Goal: Information Seeking & Learning: Find specific fact

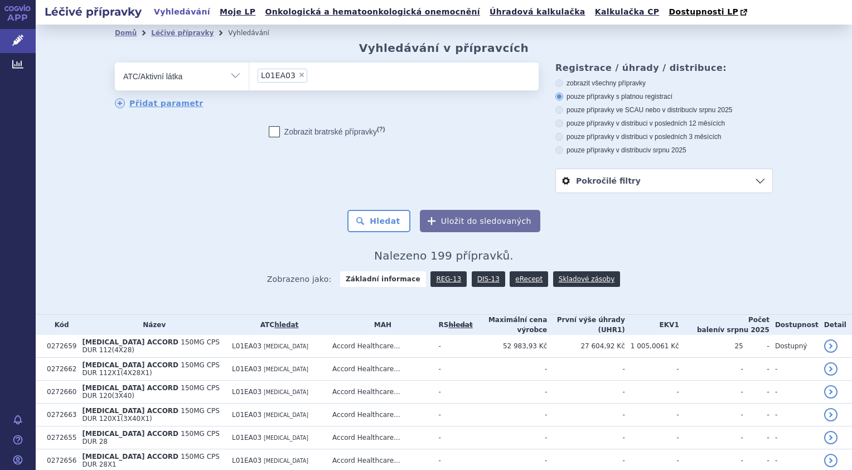
click at [298, 74] on span "×" at bounding box center [301, 74] width 7 height 7
click at [249, 74] on select "L01EA03" at bounding box center [249, 76] width 1 height 28
select select
type input "benda"
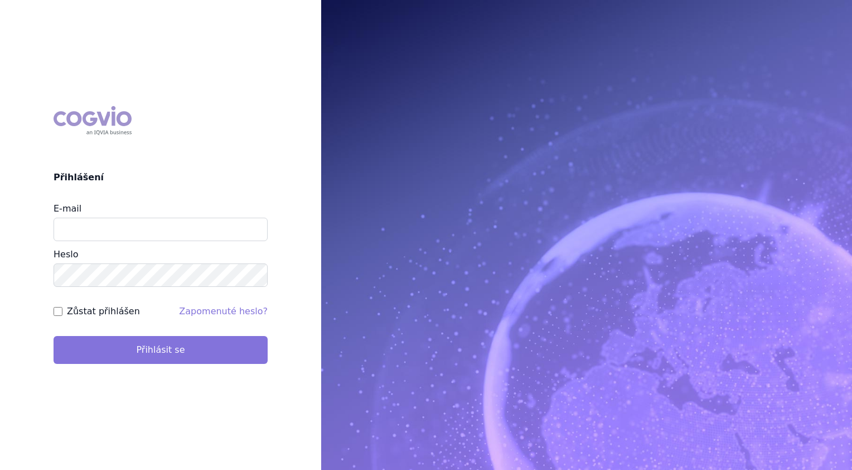
type input "roman_dufek@accord-healthcare.com"
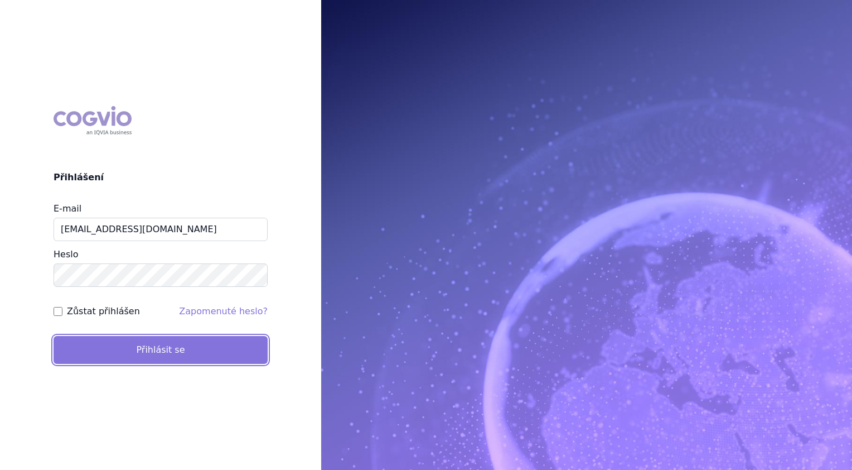
click at [164, 349] on button "Přihlásit se" at bounding box center [161, 350] width 214 height 28
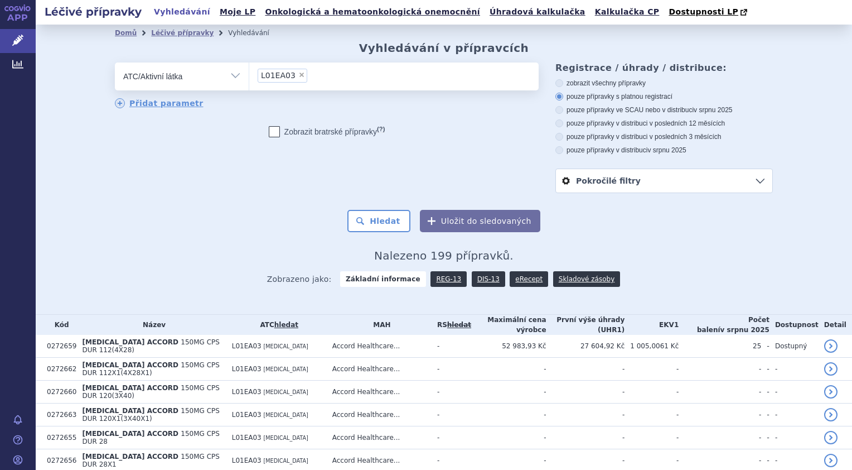
click at [298, 75] on span "×" at bounding box center [301, 74] width 7 height 7
click at [249, 75] on select "L01EA03" at bounding box center [249, 76] width 1 height 28
select select
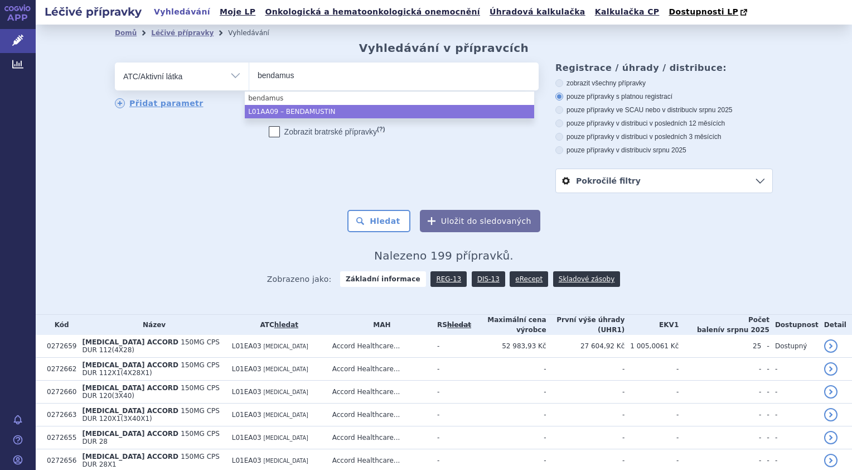
type input "bendamus"
select select "L01AA09"
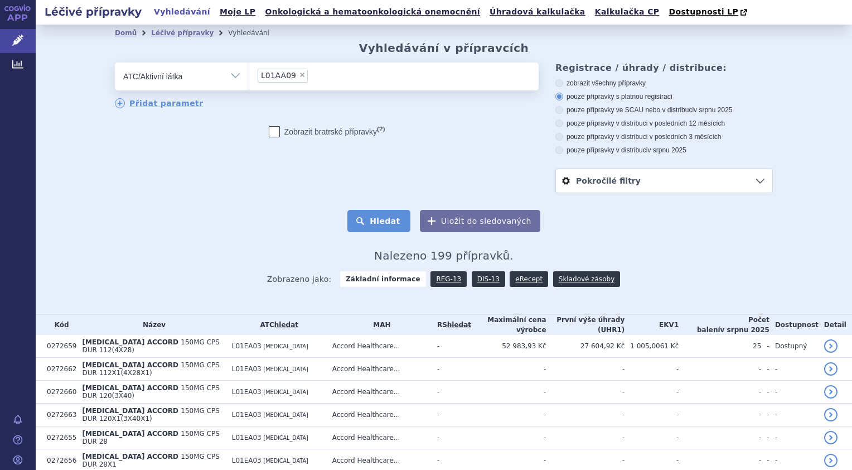
click at [388, 221] on button "Hledat" at bounding box center [378, 221] width 63 height 22
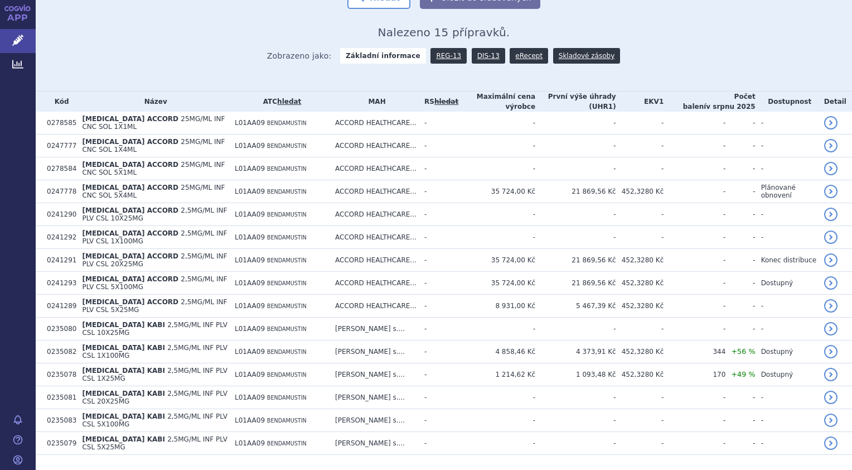
scroll to position [247, 0]
